Goal: Task Accomplishment & Management: Manage account settings

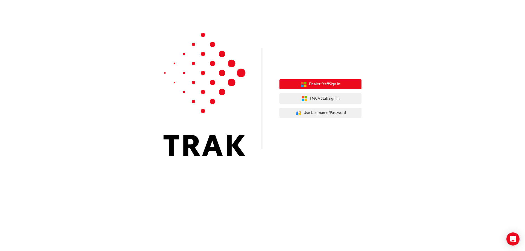
click at [316, 85] on span "Dealer Staff Sign In" at bounding box center [324, 84] width 31 height 6
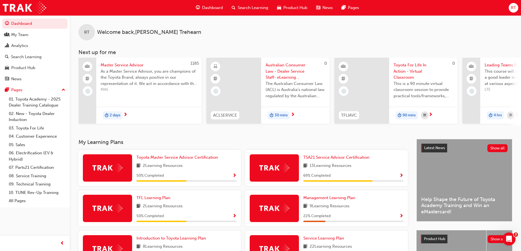
click at [513, 6] on span "RT" at bounding box center [513, 8] width 5 height 6
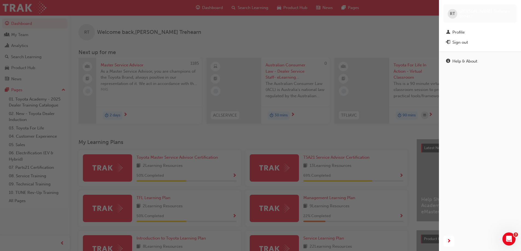
click at [452, 16] on span "RT" at bounding box center [452, 14] width 5 height 6
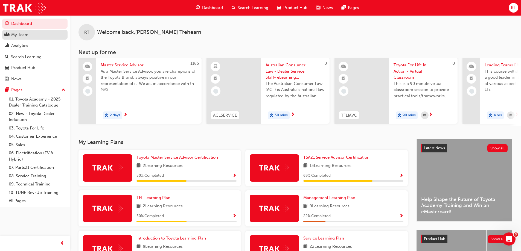
click at [22, 32] on div "My Team" at bounding box center [19, 35] width 17 height 6
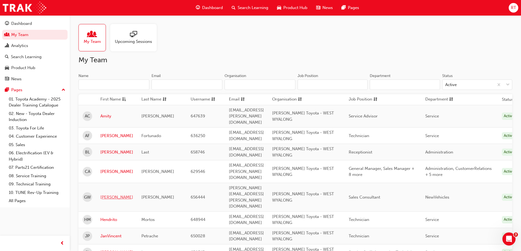
scroll to position [27, 0]
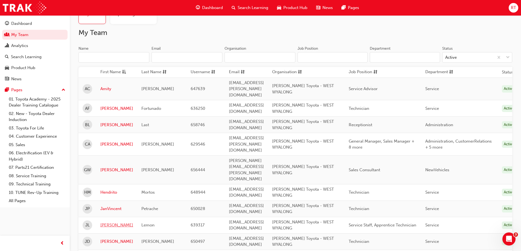
click at [106, 222] on link "[PERSON_NAME]" at bounding box center [116, 225] width 33 height 6
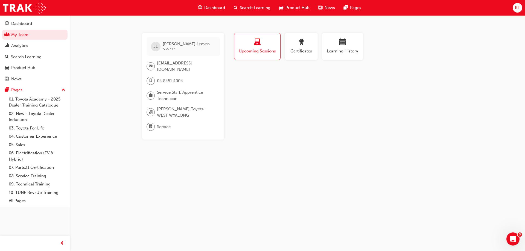
click at [159, 122] on div "[PERSON_NAME] Lemon 639317 [EMAIL_ADDRESS][DOMAIN_NAME] 04 8451 4004 Service St…" at bounding box center [183, 86] width 82 height 107
click at [21, 23] on div "Dashboard" at bounding box center [21, 24] width 21 height 6
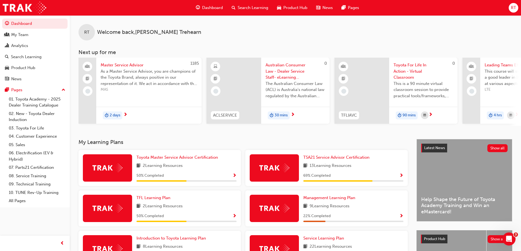
scroll to position [27, 0]
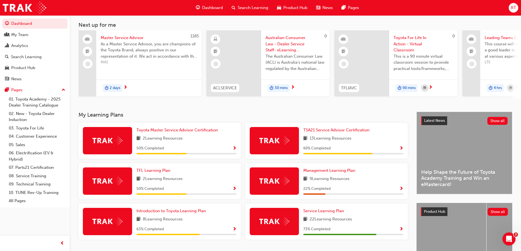
click at [231, 150] on div "50 % Completed" at bounding box center [186, 148] width 100 height 7
click at [234, 149] on span "Show Progress" at bounding box center [234, 148] width 4 height 5
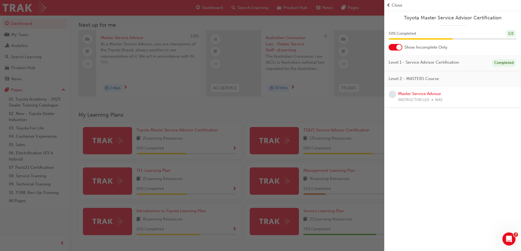
click at [406, 78] on span "Level 2 - MASTERS Course" at bounding box center [414, 79] width 50 height 6
click at [416, 91] on link "Master Service Advisor" at bounding box center [419, 93] width 43 height 5
